Goal: Task Accomplishment & Management: Manage account settings

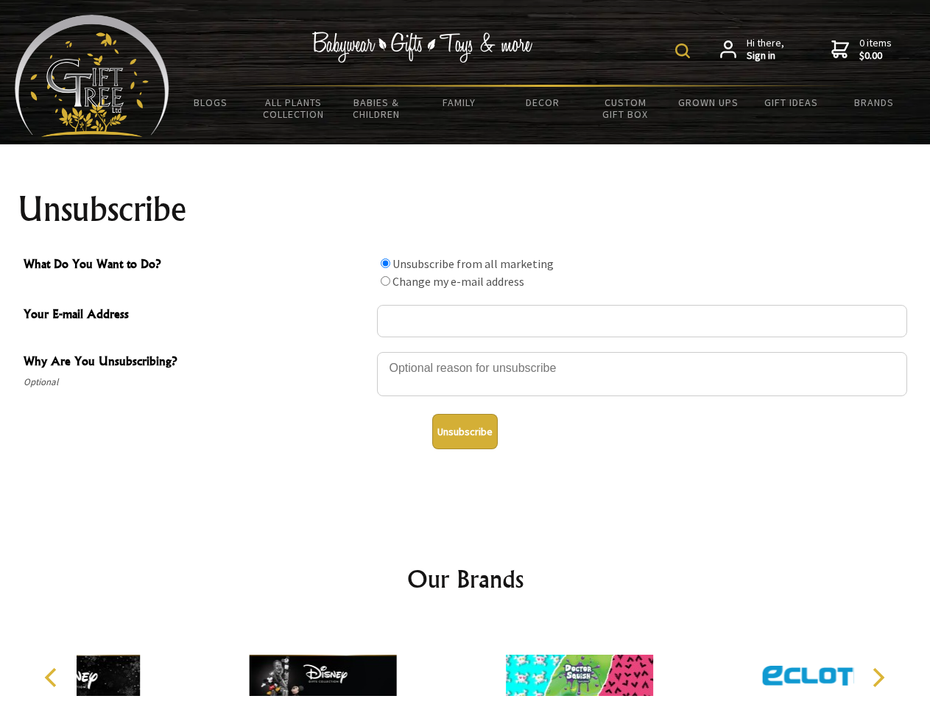
click at [684, 51] on img at bounding box center [682, 50] width 15 height 15
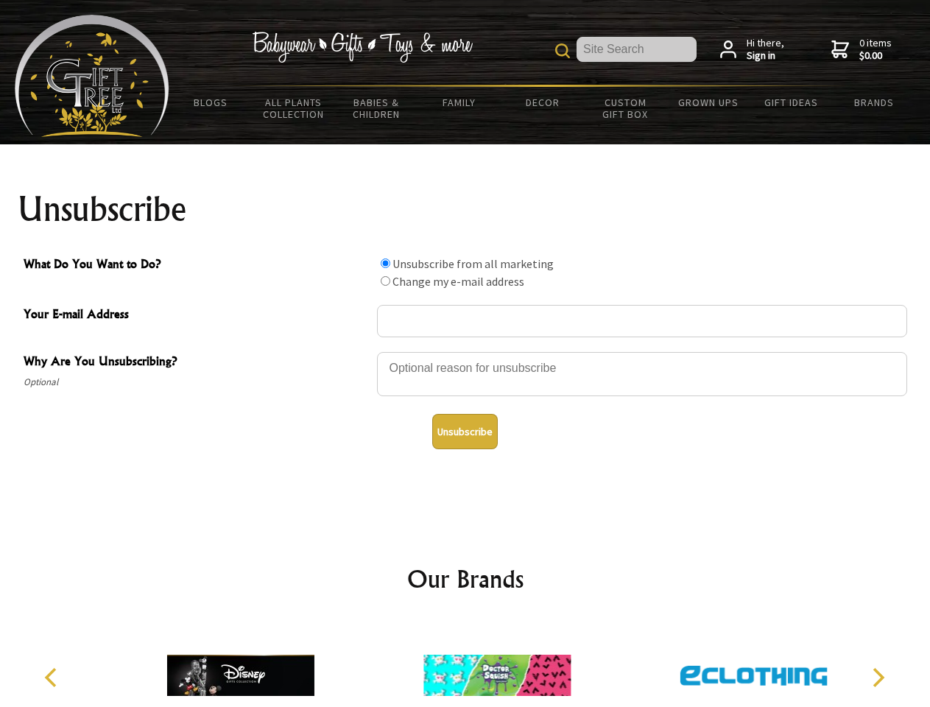
click at [465, 351] on div at bounding box center [642, 376] width 530 height 52
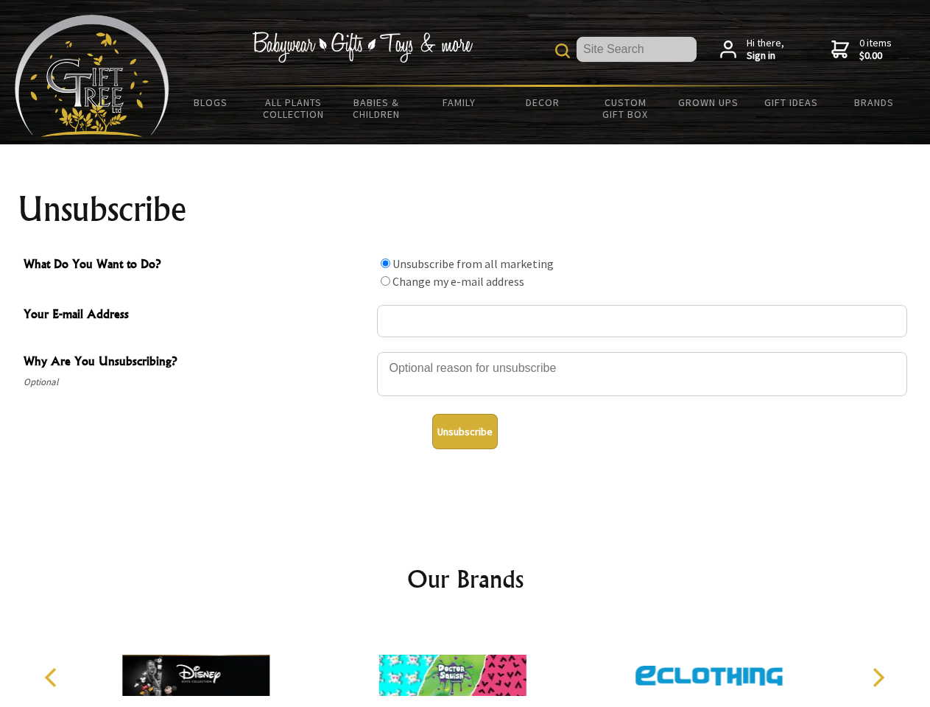
click at [385, 263] on input "What Do You Want to Do?" at bounding box center [386, 263] width 10 height 10
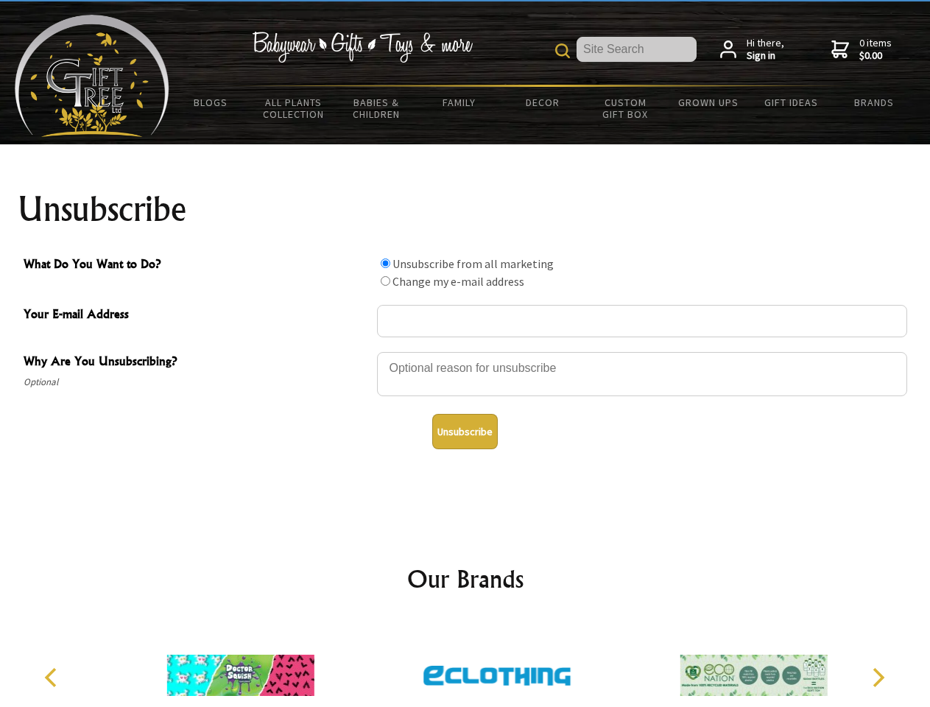
click at [385, 280] on input "What Do You Want to Do?" at bounding box center [386, 281] width 10 height 10
radio input "true"
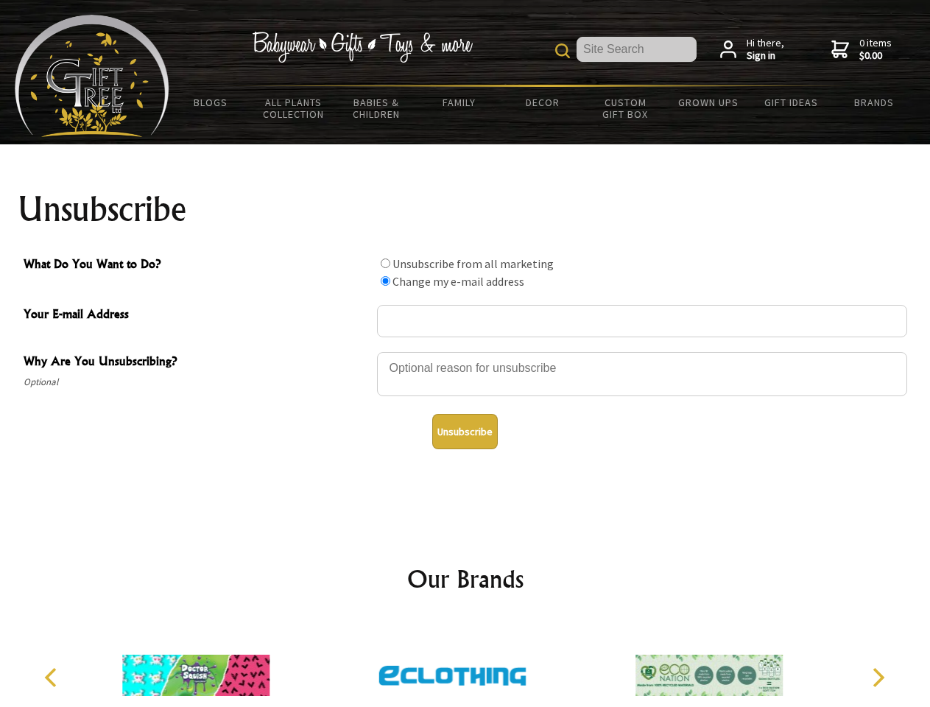
click at [464, 431] on button "Unsubscribe" at bounding box center [465, 431] width 66 height 35
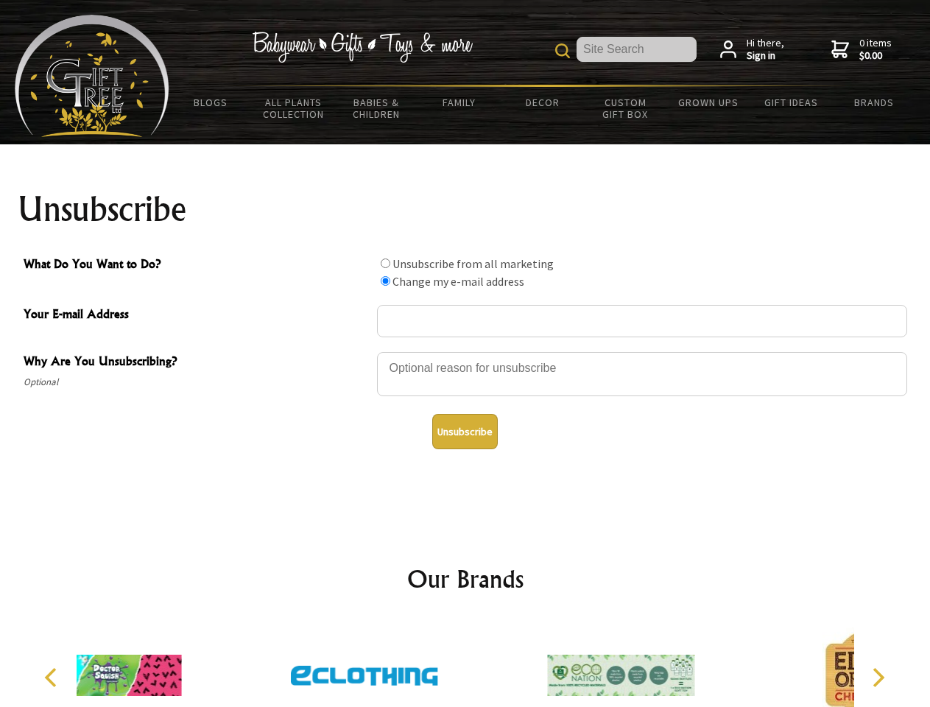
click at [465, 663] on div at bounding box center [364, 677] width 256 height 115
click at [53, 677] on icon "Previous" at bounding box center [52, 677] width 19 height 19
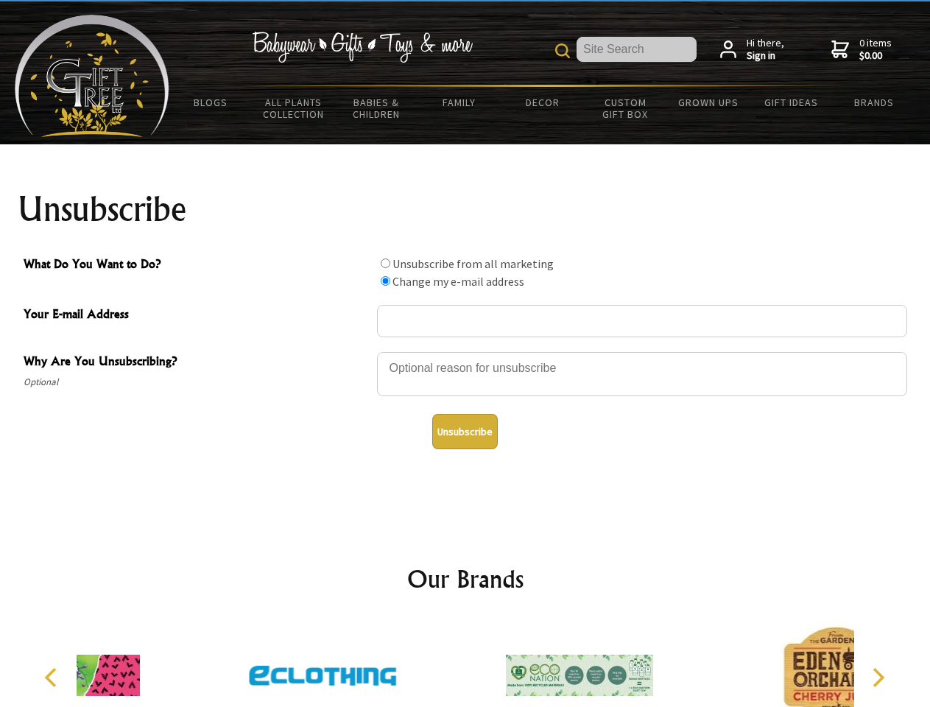
click at [877, 677] on icon "Next" at bounding box center [876, 677] width 19 height 19
